Goal: Task Accomplishment & Management: Use online tool/utility

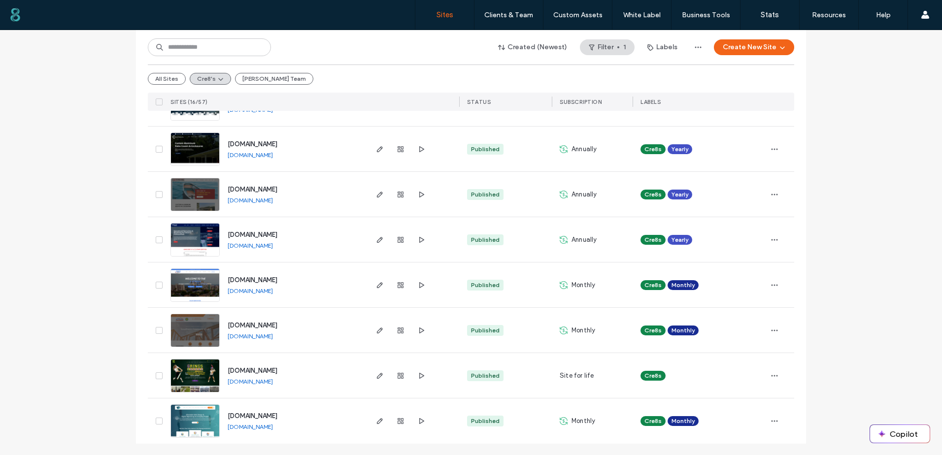
scroll to position [504, 0]
click at [377, 282] on icon "button" at bounding box center [380, 285] width 8 height 8
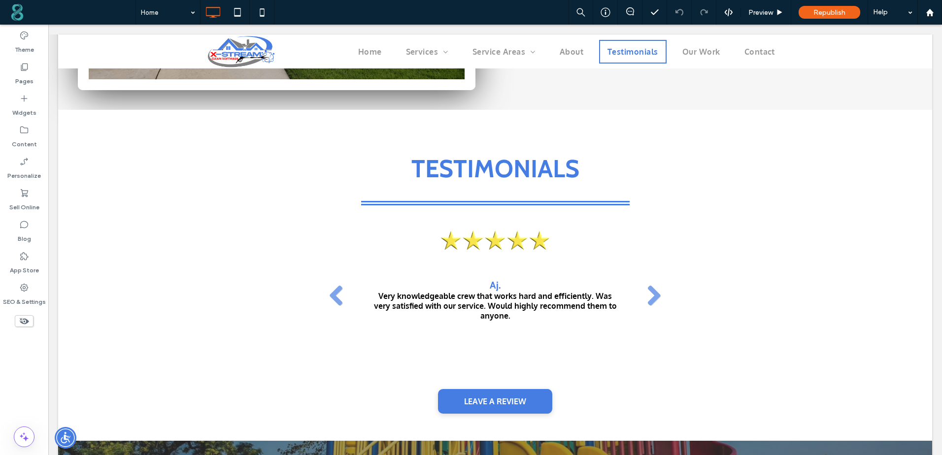
scroll to position [1527, 0]
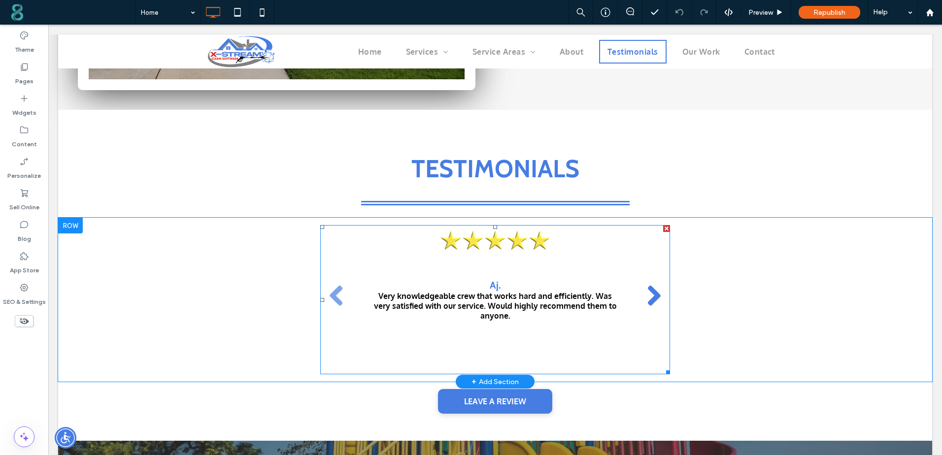
click at [653, 294] on link at bounding box center [654, 296] width 23 height 23
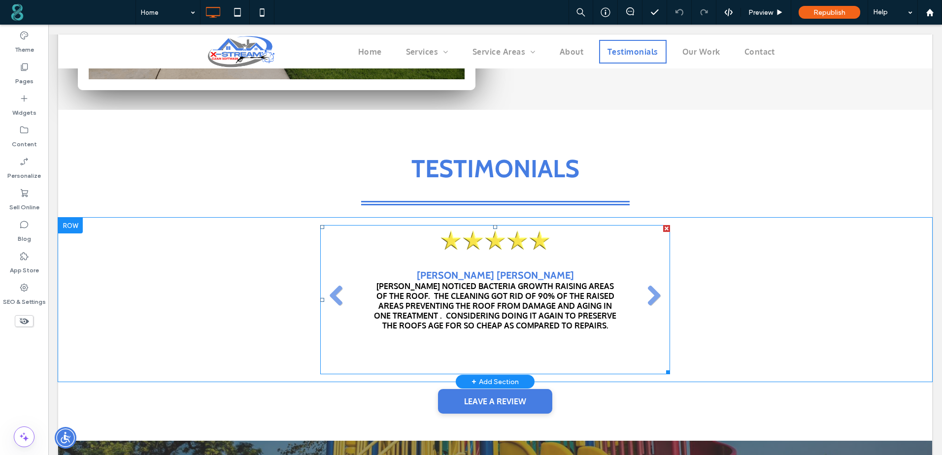
click at [642, 310] on li "Melissa Raigan MIKE NOTICED BACTERIA GROWTH RAISING AREAS OF THE ROOF. THE CLEA…" at bounding box center [495, 299] width 350 height 149
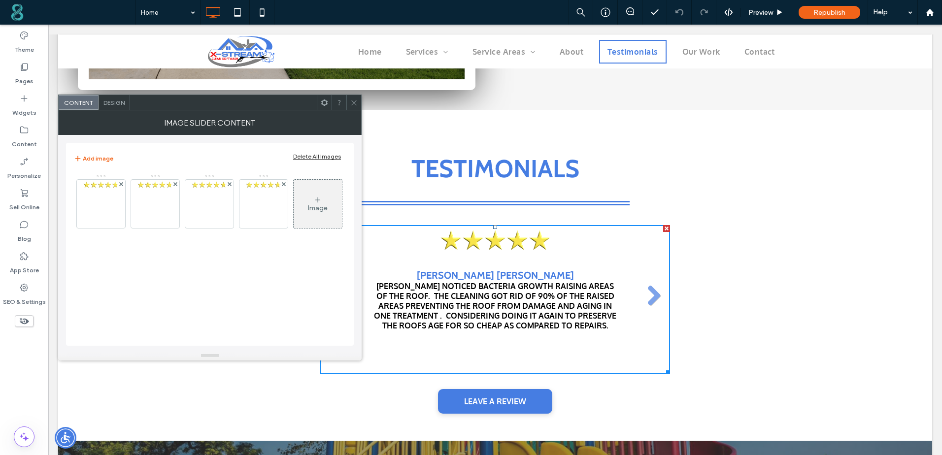
click at [112, 98] on div "Design" at bounding box center [115, 102] width 32 height 15
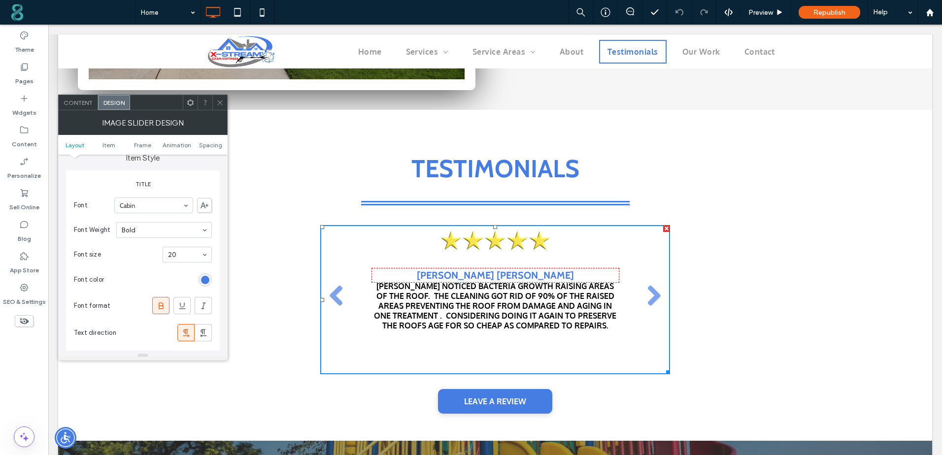
scroll to position [296, 0]
click at [219, 103] on icon at bounding box center [219, 102] width 7 height 7
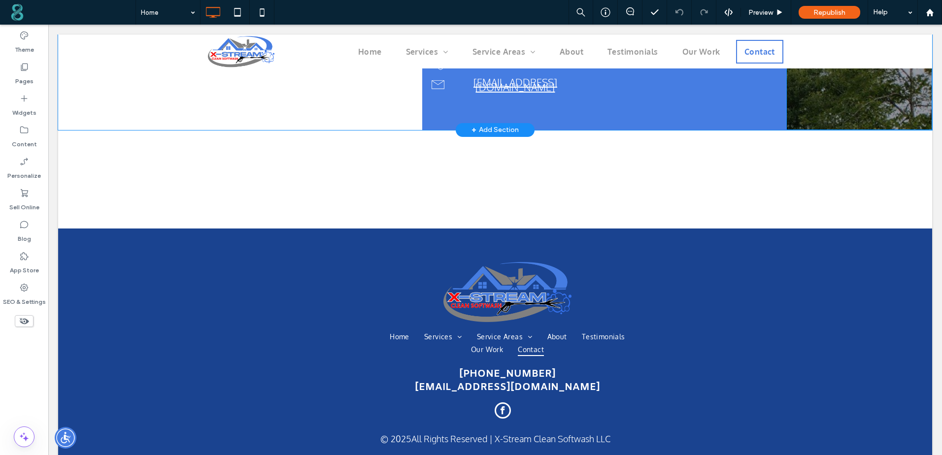
scroll to position [3695, 0]
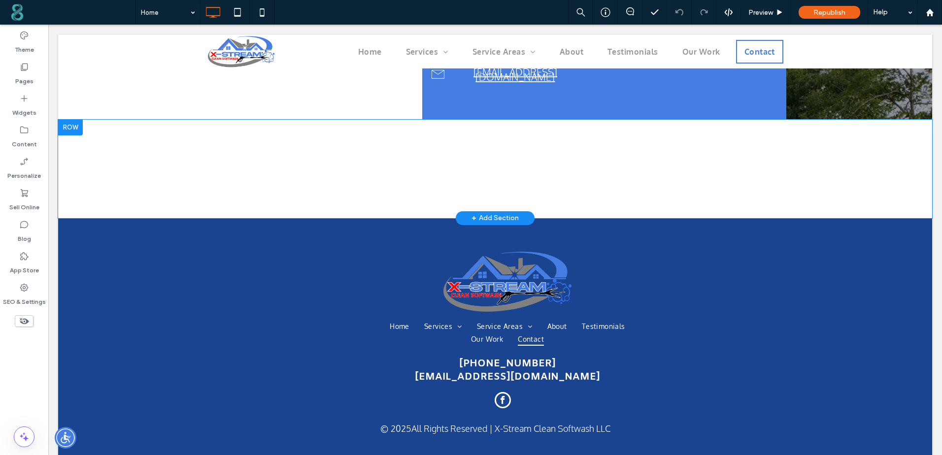
click at [77, 124] on div at bounding box center [70, 128] width 25 height 16
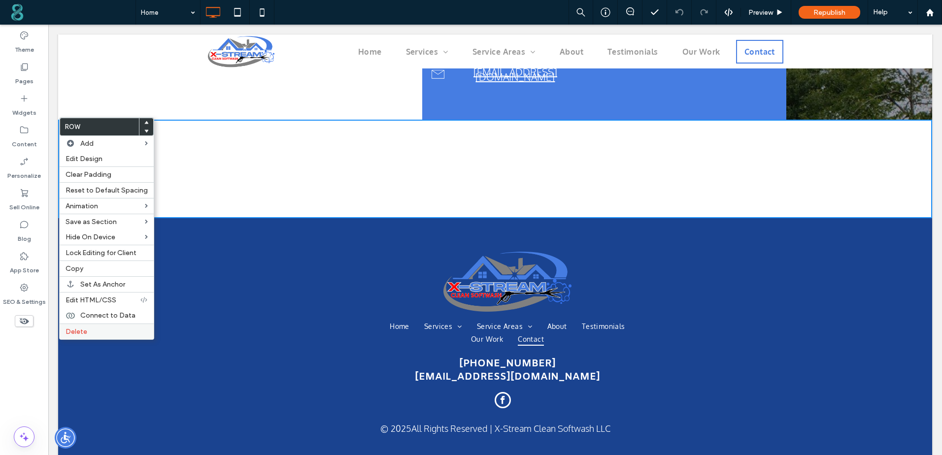
click at [82, 334] on span "Delete" at bounding box center [77, 332] width 22 height 8
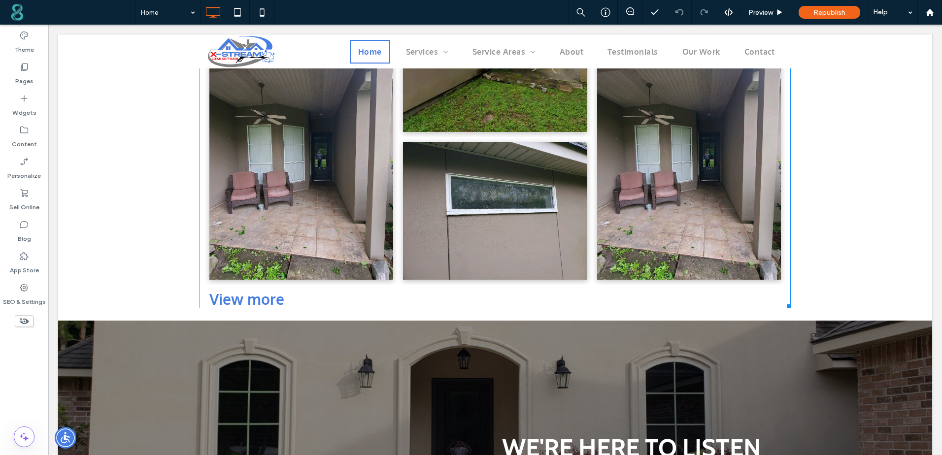
scroll to position [3066, 0]
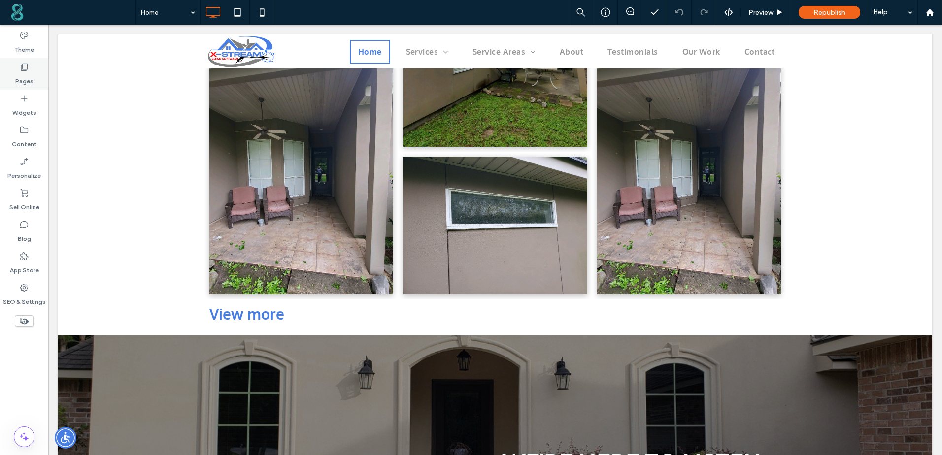
click at [28, 76] on label "Pages" at bounding box center [24, 79] width 18 height 14
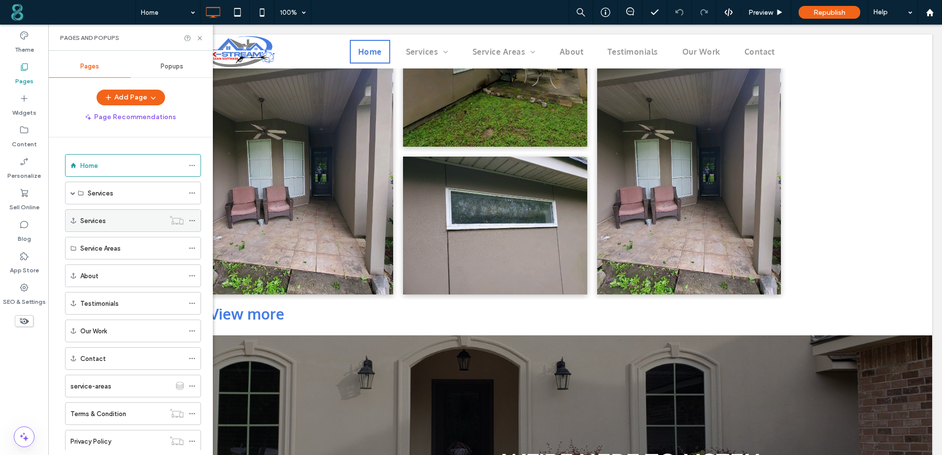
click at [121, 221] on div "Services" at bounding box center [122, 221] width 84 height 10
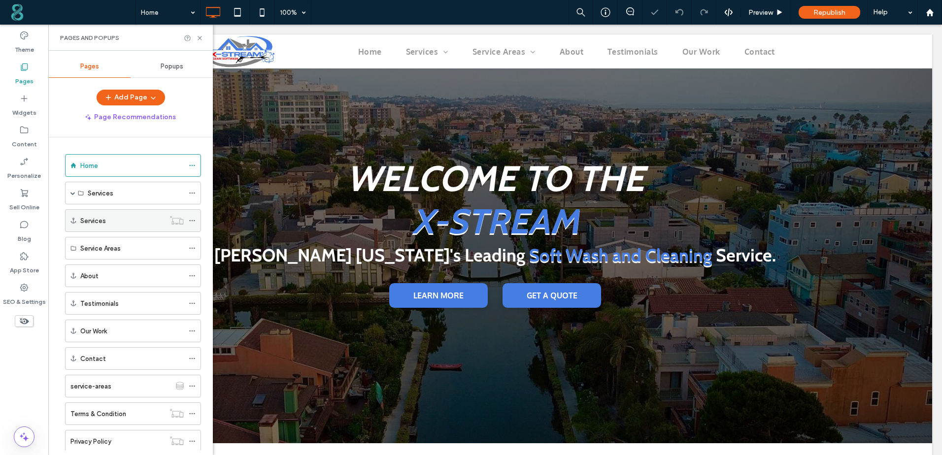
scroll to position [375, 0]
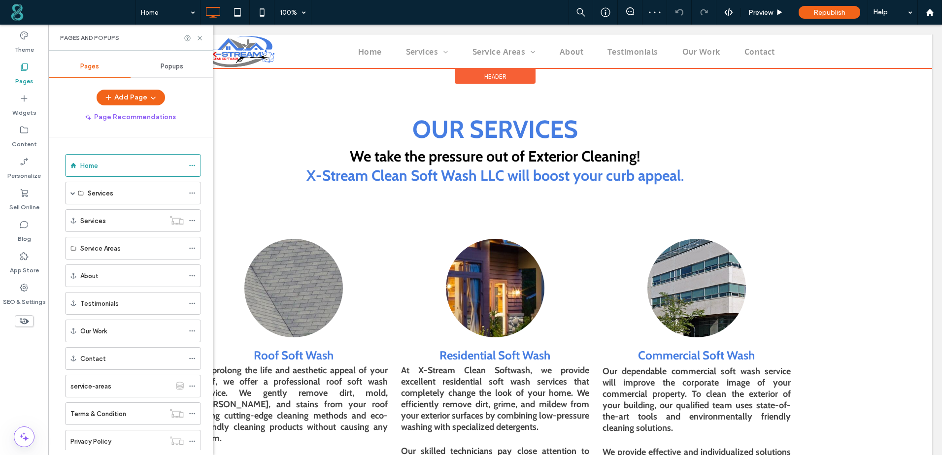
click at [423, 52] on div at bounding box center [495, 51] width 874 height 34
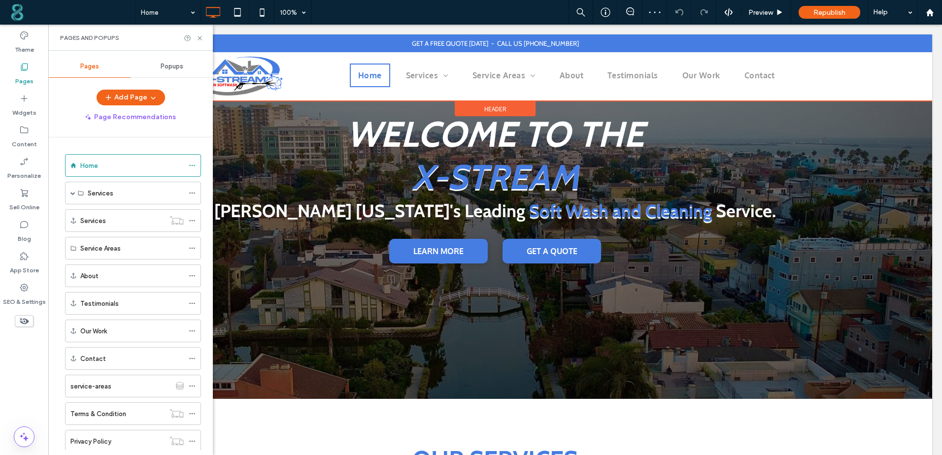
scroll to position [0, 0]
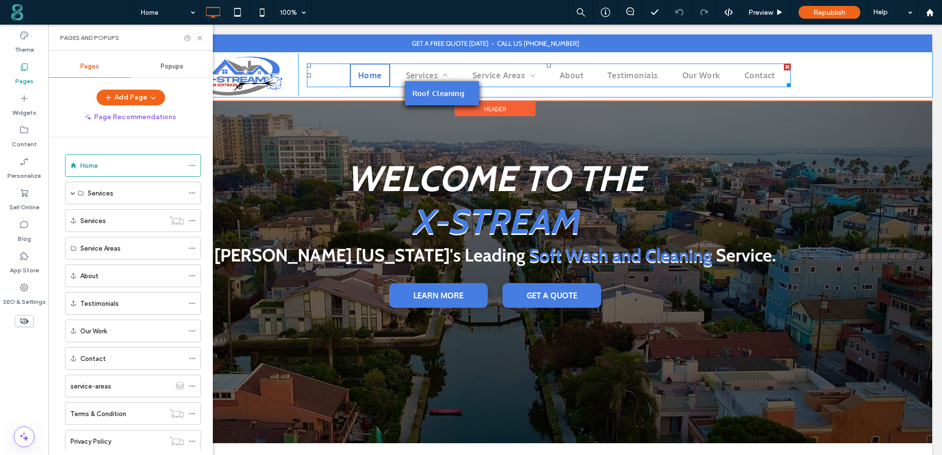
click at [435, 99] on link "Roof Cleaning" at bounding box center [442, 93] width 74 height 24
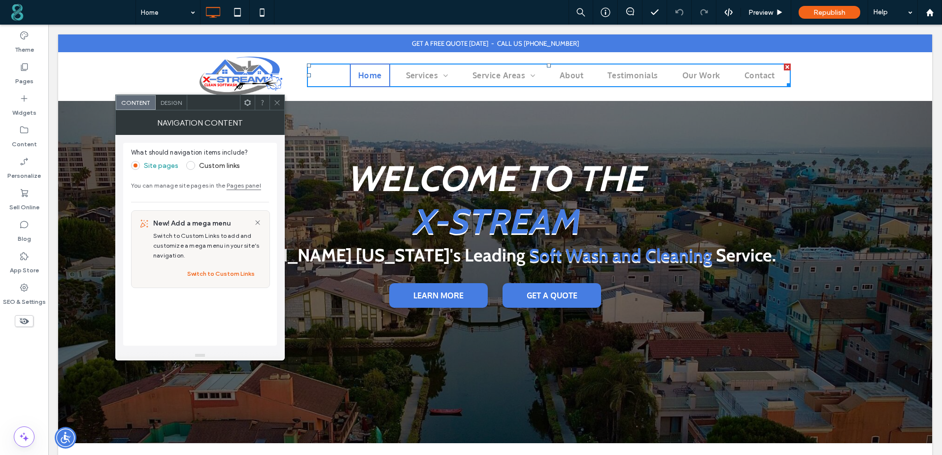
drag, startPoint x: 276, startPoint y: 106, endPoint x: 287, endPoint y: 51, distance: 56.7
click at [276, 106] on span at bounding box center [276, 102] width 7 height 15
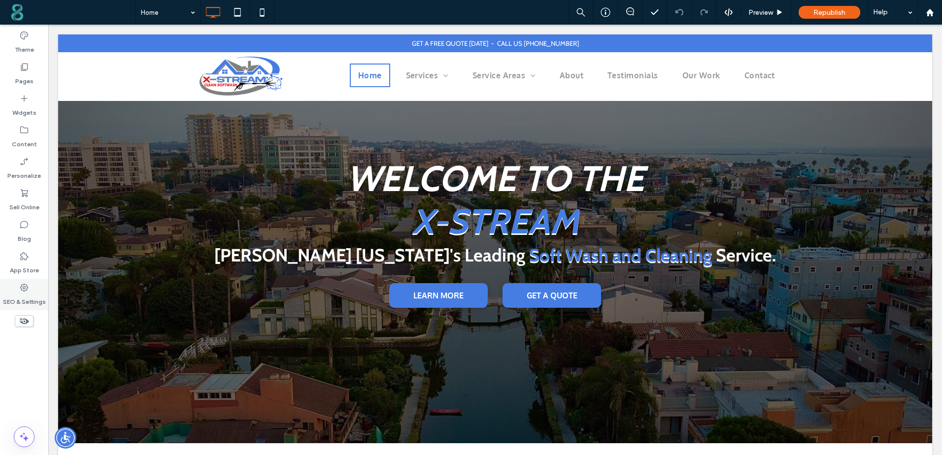
click at [20, 294] on label "SEO & Settings" at bounding box center [24, 300] width 43 height 14
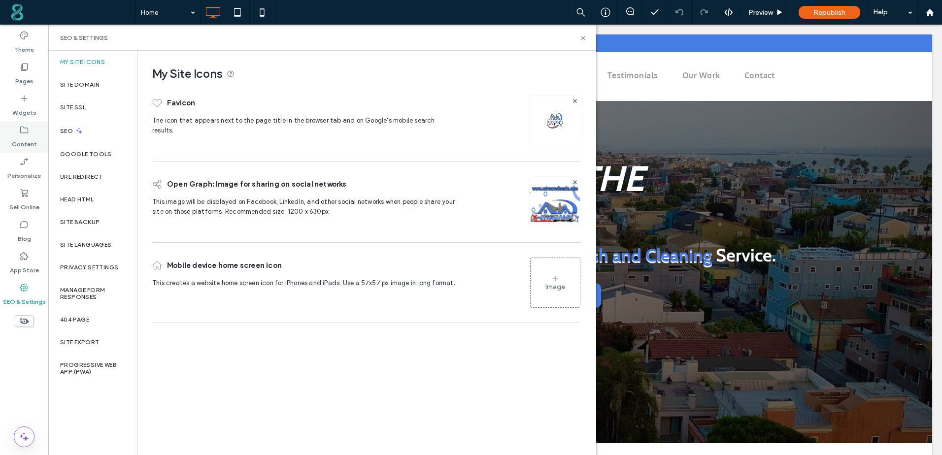
click at [31, 137] on label "Content" at bounding box center [24, 142] width 25 height 14
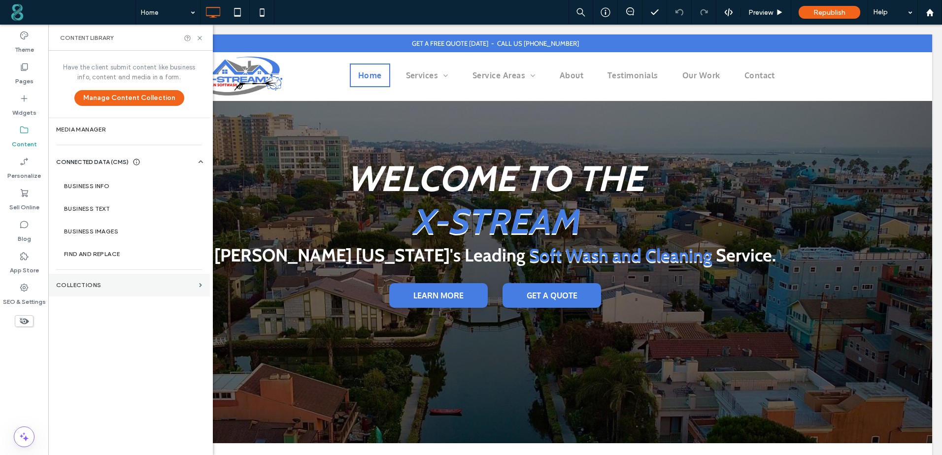
click at [90, 290] on section "Collections" at bounding box center [129, 285] width 162 height 23
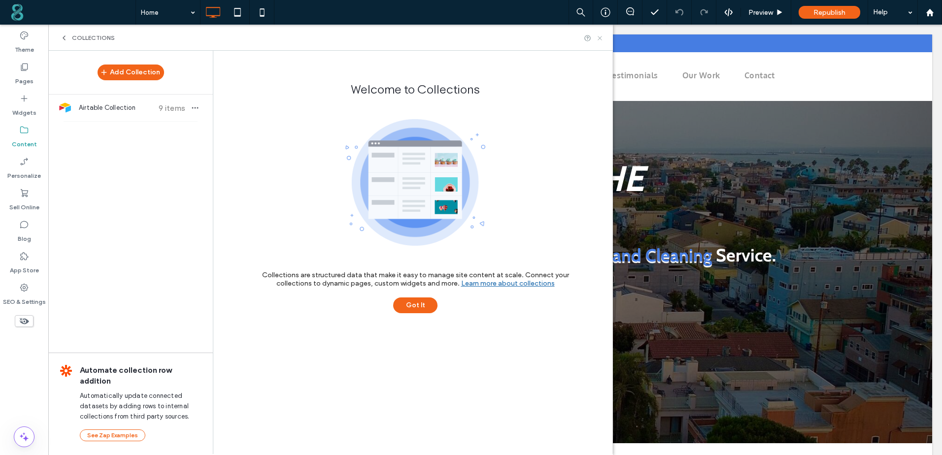
click at [602, 38] on icon at bounding box center [599, 37] width 7 height 7
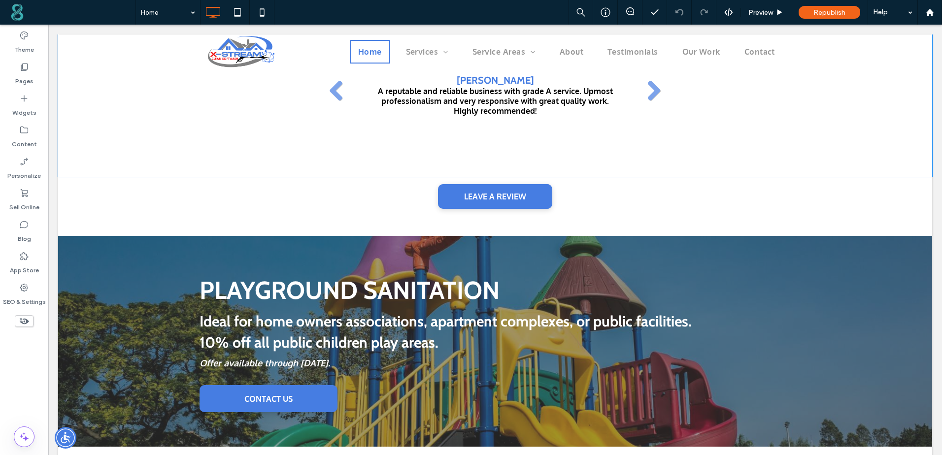
scroll to position [1675, 0]
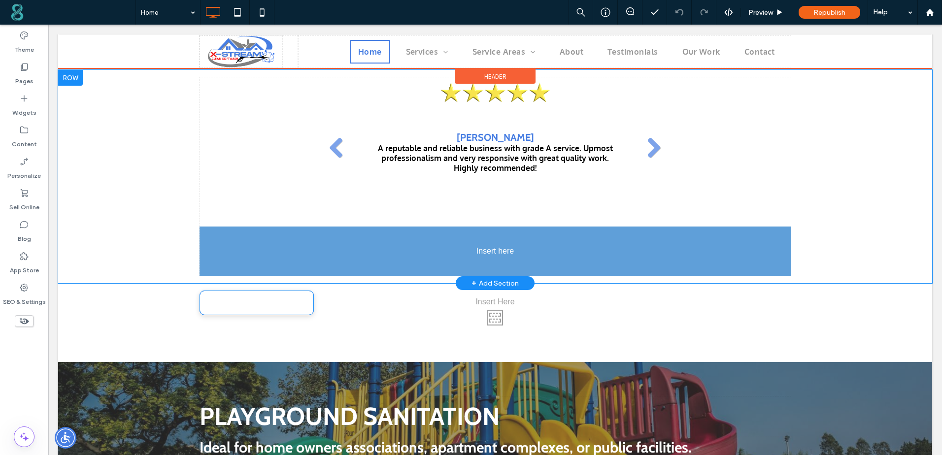
drag, startPoint x: 493, startPoint y: 248, endPoint x: 526, endPoint y: 237, distance: 34.6
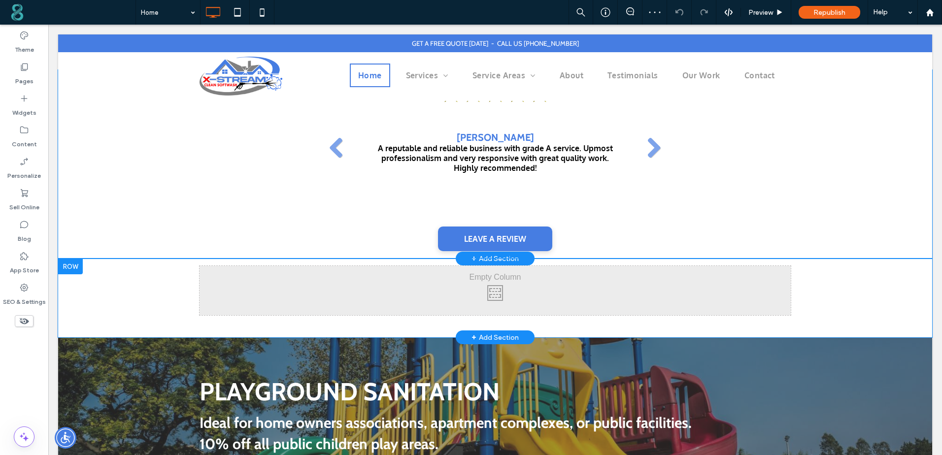
click at [75, 269] on div at bounding box center [70, 267] width 25 height 16
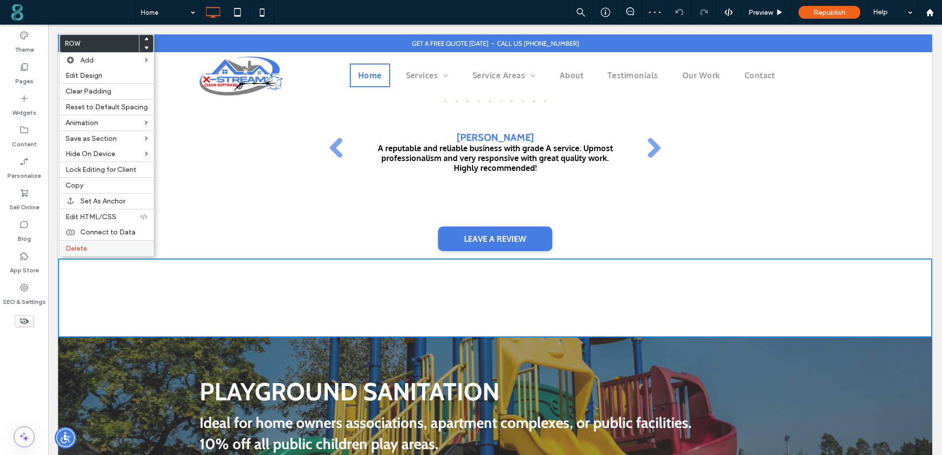
click at [85, 252] on span "Delete" at bounding box center [77, 248] width 22 height 8
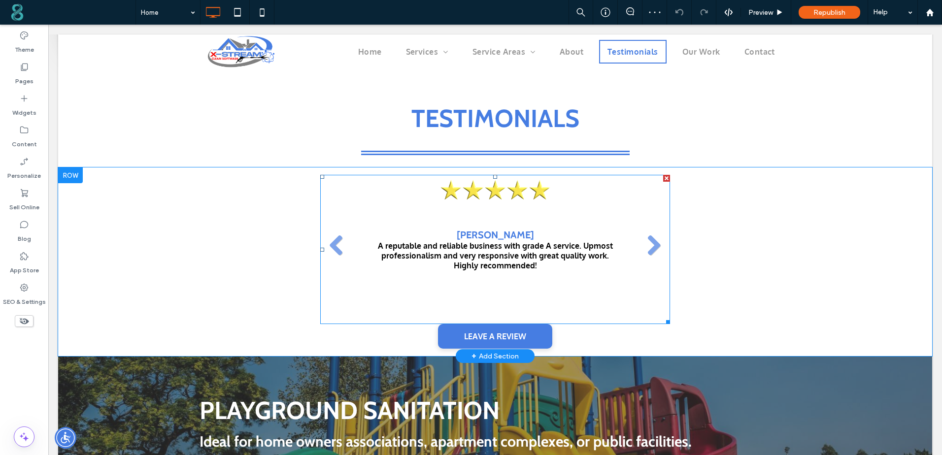
scroll to position [1577, 0]
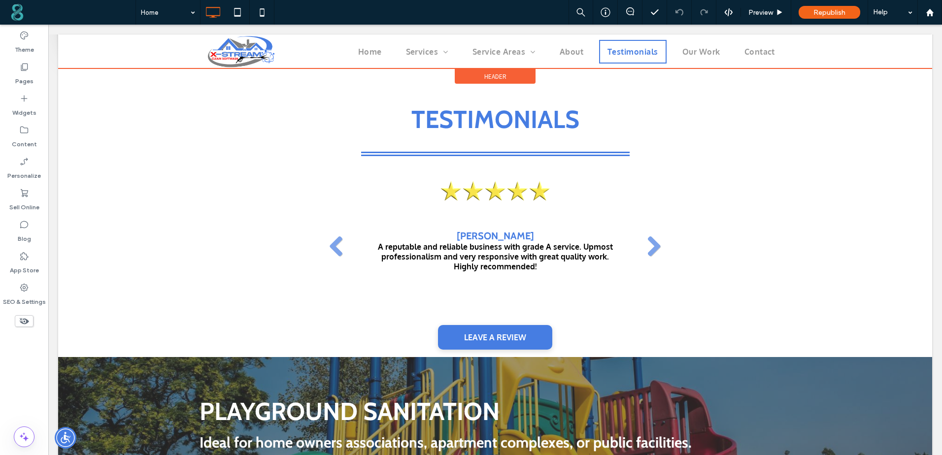
click at [751, 53] on div at bounding box center [495, 51] width 874 height 34
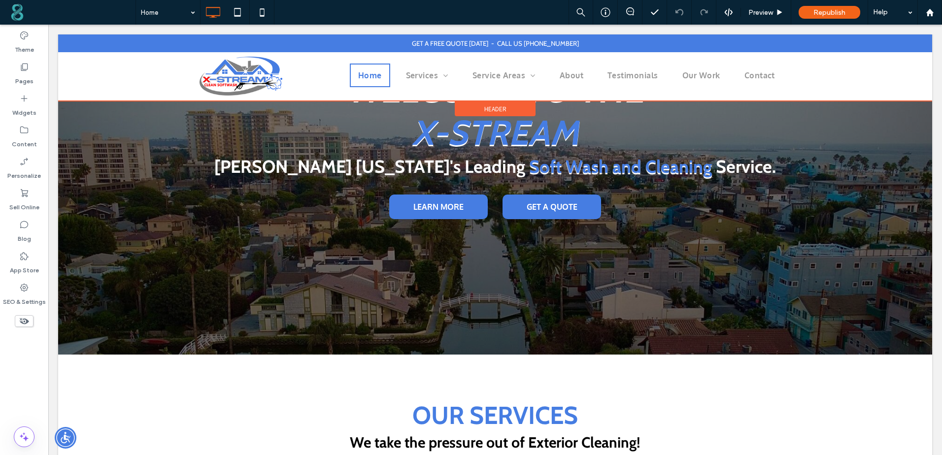
scroll to position [0, 0]
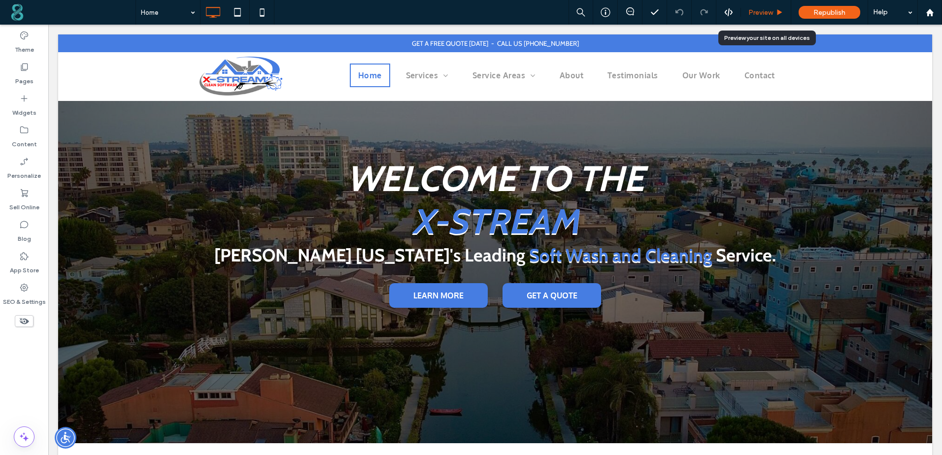
click at [764, 8] on div "Preview" at bounding box center [766, 12] width 50 height 25
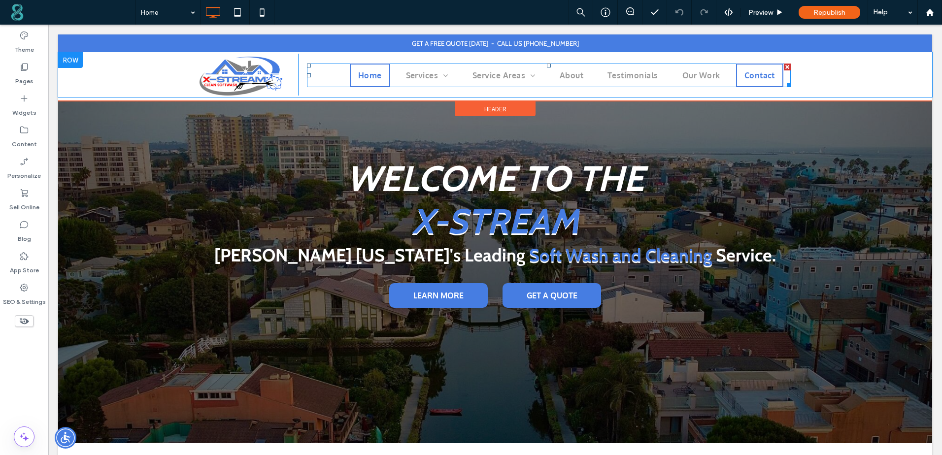
click at [754, 76] on span "Contact" at bounding box center [760, 75] width 31 height 10
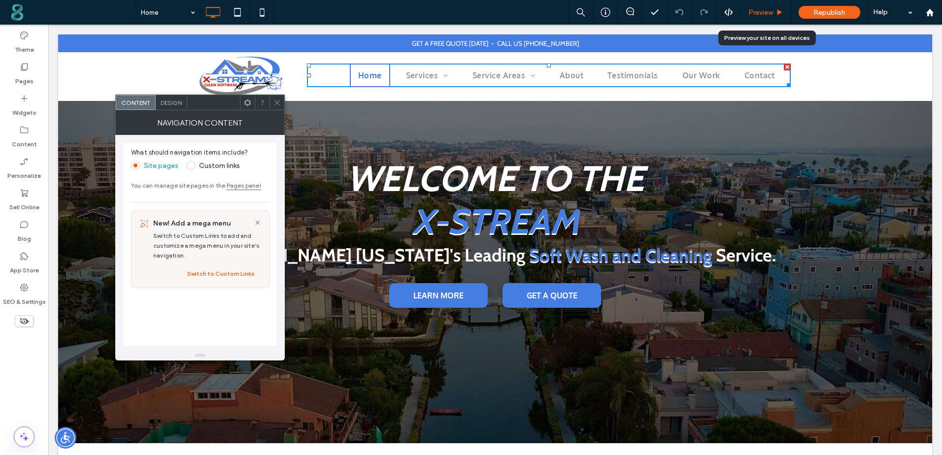
click at [761, 13] on span "Preview" at bounding box center [760, 12] width 25 height 8
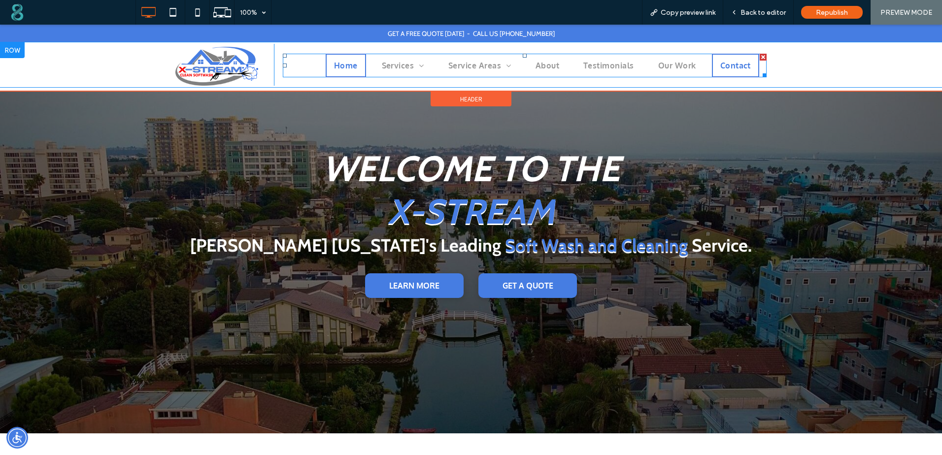
click at [738, 66] on span "Contact" at bounding box center [735, 66] width 31 height 10
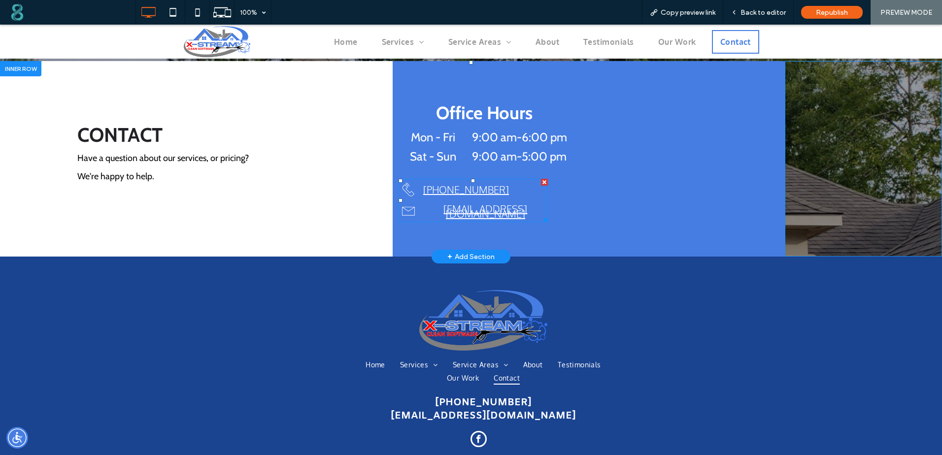
scroll to position [3579, 0]
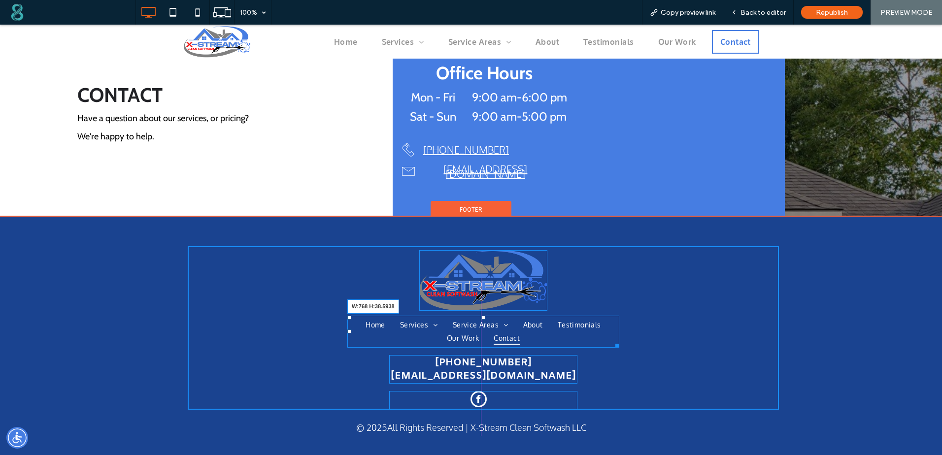
drag, startPoint x: 615, startPoint y: 340, endPoint x: 665, endPoint y: 332, distance: 50.0
click at [619, 340] on div at bounding box center [615, 343] width 7 height 7
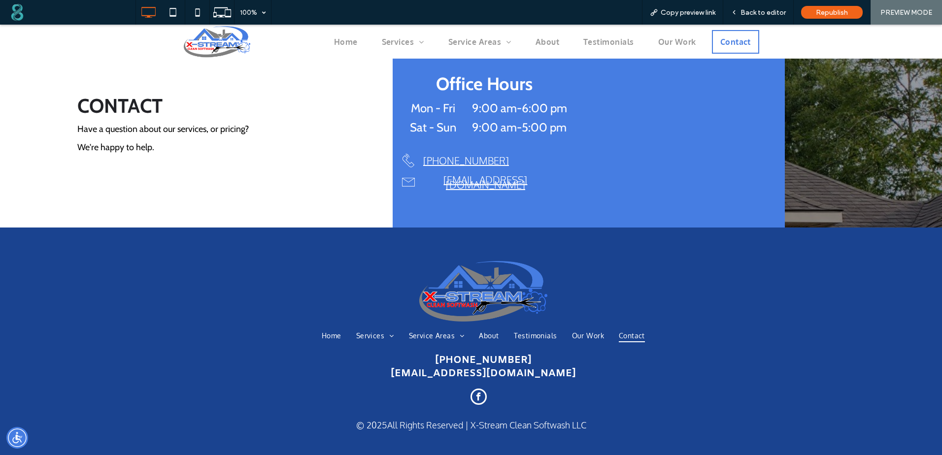
scroll to position [3566, 0]
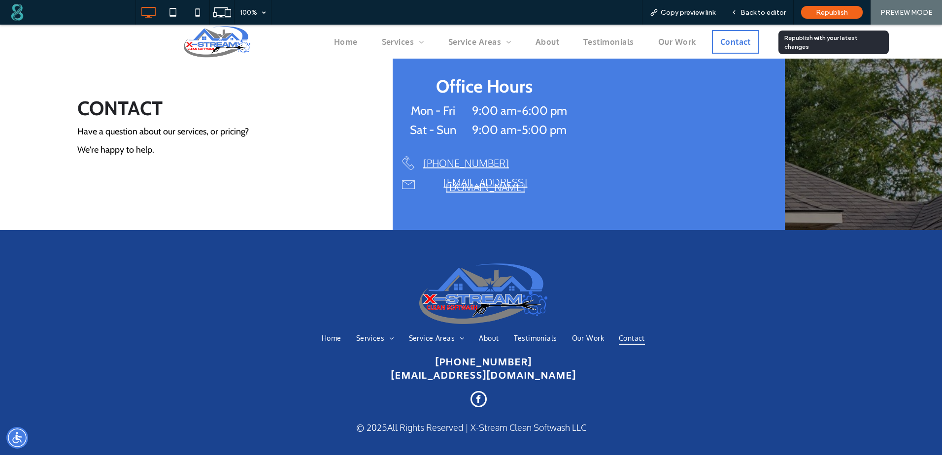
click at [837, 17] on div "Republish" at bounding box center [832, 12] width 62 height 13
